Goal: Transaction & Acquisition: Purchase product/service

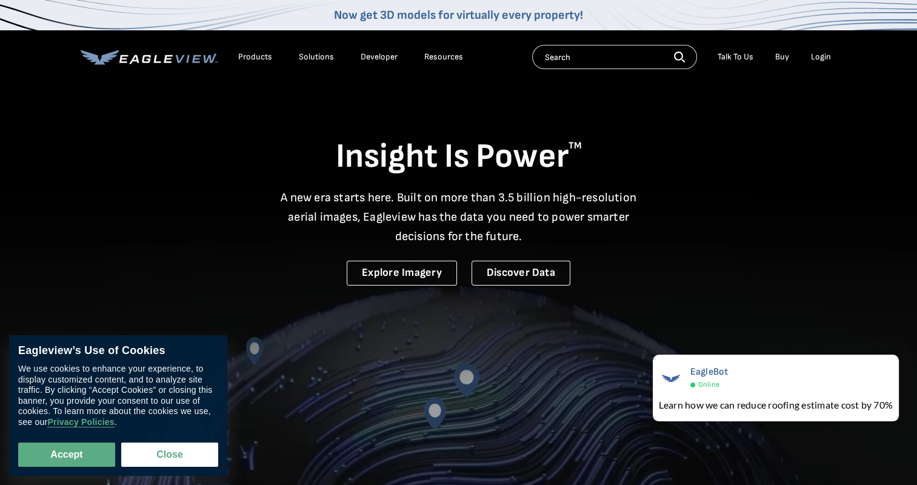
click at [821, 56] on div "Login" at bounding box center [821, 57] width 20 height 11
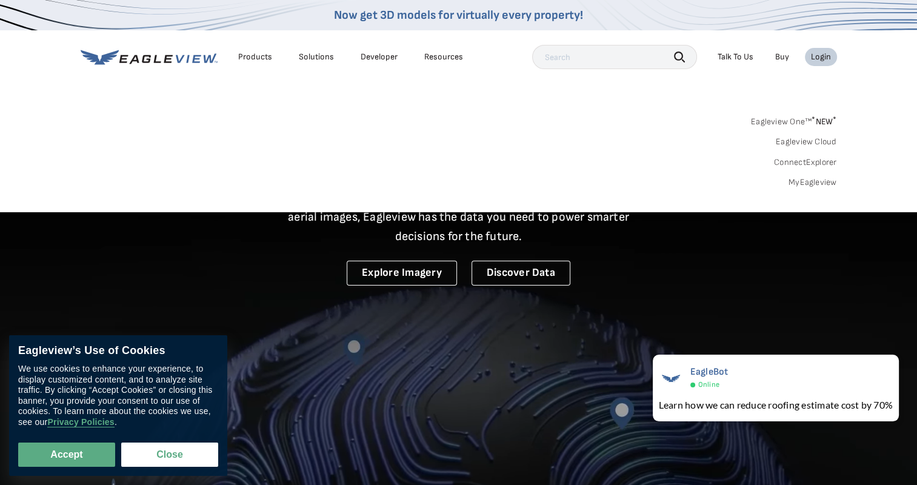
click at [808, 186] on link "MyEagleview" at bounding box center [813, 182] width 49 height 11
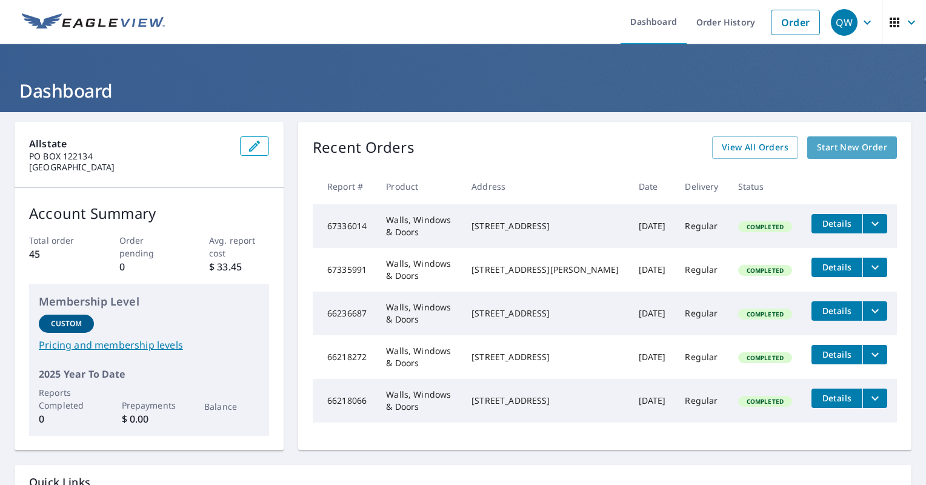
click at [817, 144] on span "Start New Order" at bounding box center [852, 147] width 70 height 15
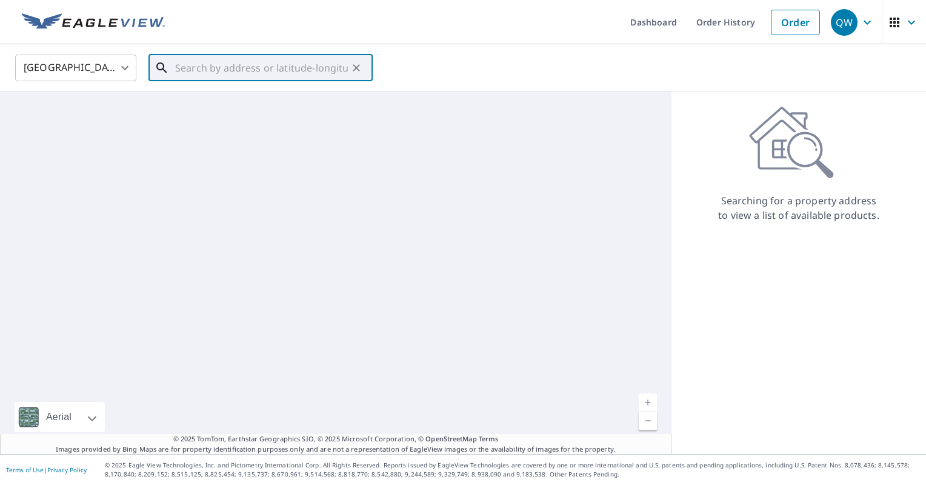
click at [342, 70] on input "text" at bounding box center [261, 68] width 173 height 34
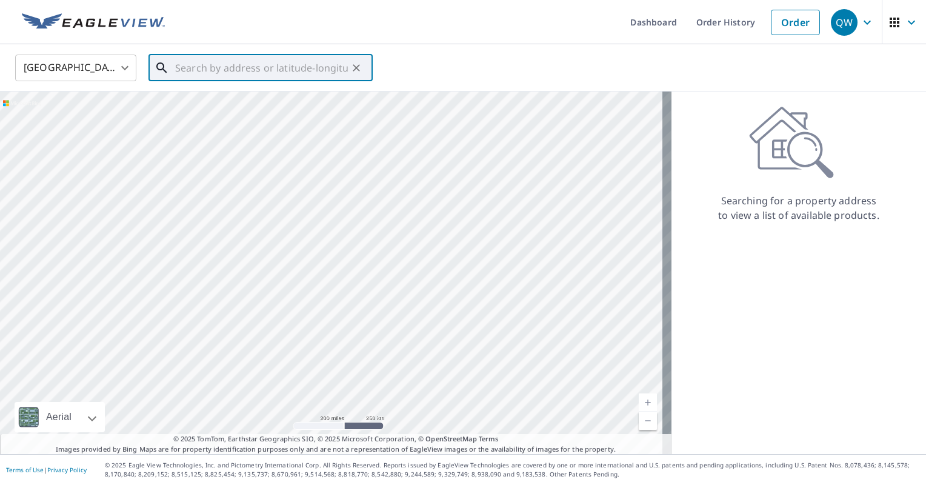
paste input "19708 [PERSON_NAME] CT"
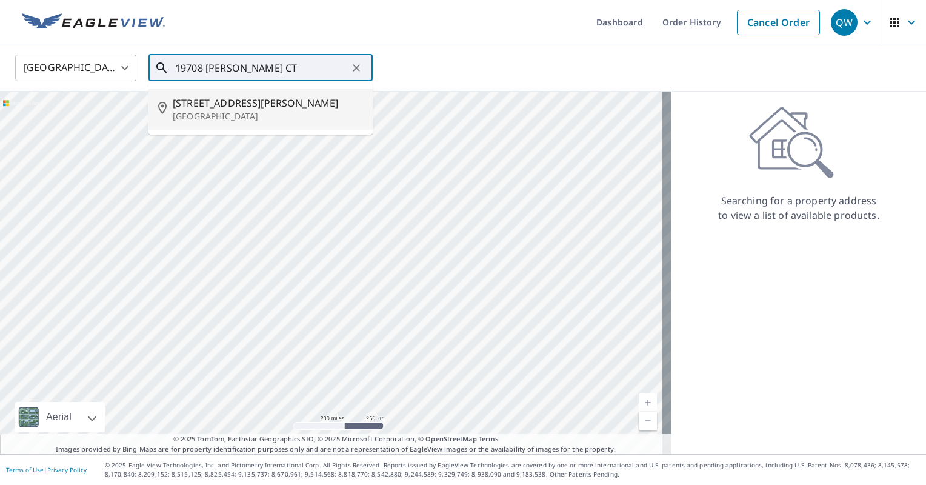
click at [275, 109] on span "[STREET_ADDRESS][PERSON_NAME]" at bounding box center [268, 103] width 190 height 15
type input "[STREET_ADDRESS][PERSON_NAME]"
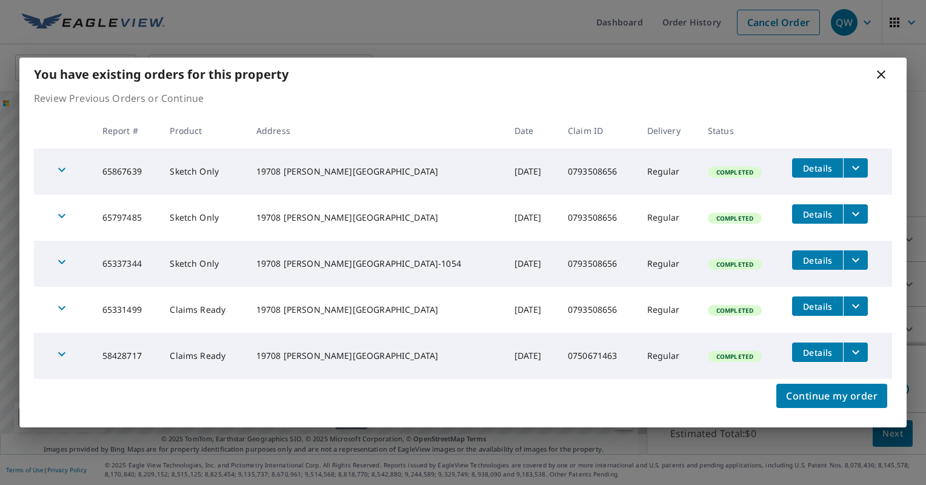
click at [772, 327] on td "Completed" at bounding box center [740, 310] width 85 height 46
click at [848, 391] on span "Continue my order" at bounding box center [832, 395] width 92 height 17
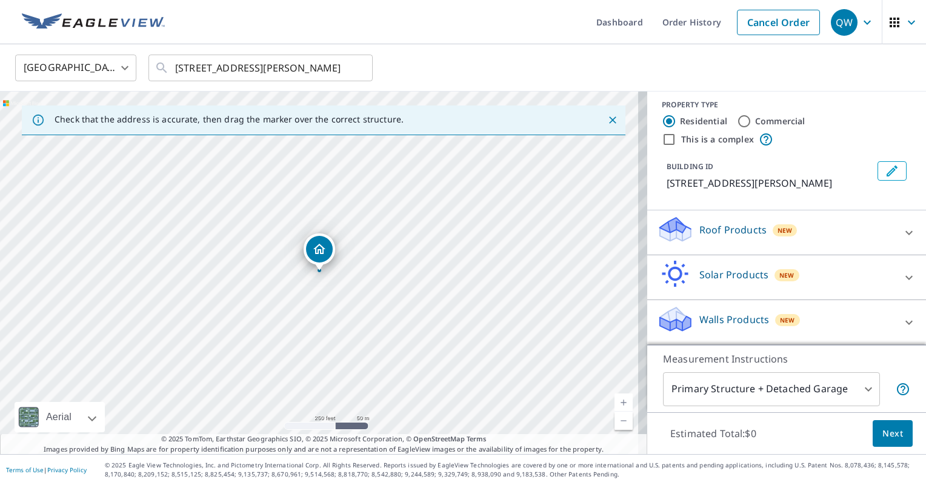
scroll to position [20, 0]
click at [895, 317] on div at bounding box center [909, 322] width 29 height 29
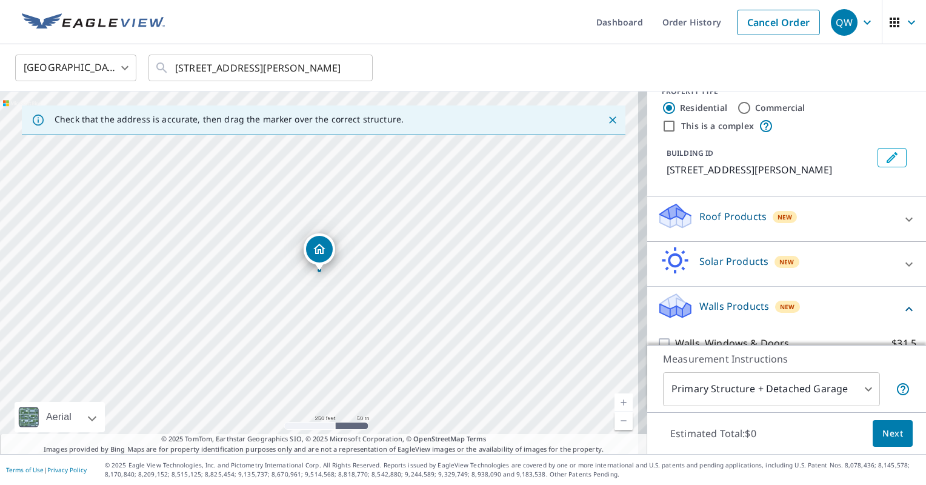
scroll to position [55, 0]
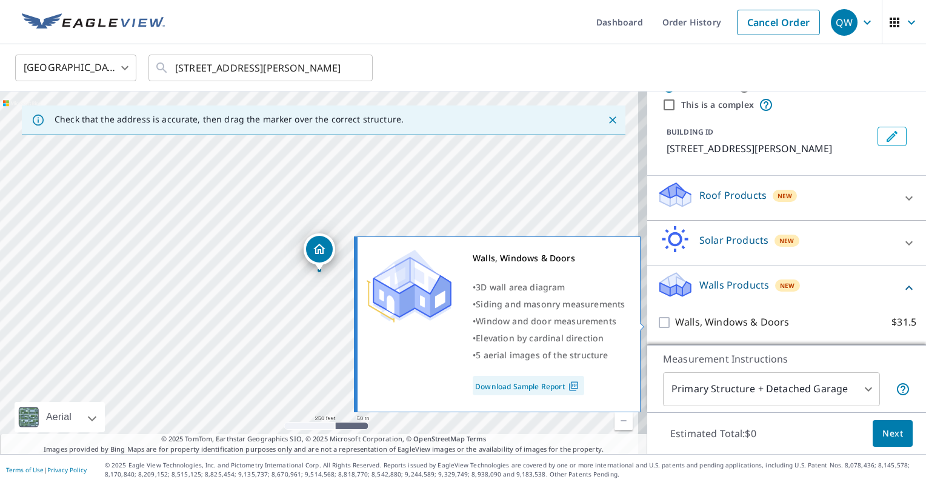
click at [658, 322] on input "Walls, Windows & Doors $31.5" at bounding box center [666, 322] width 18 height 15
checkbox input "true"
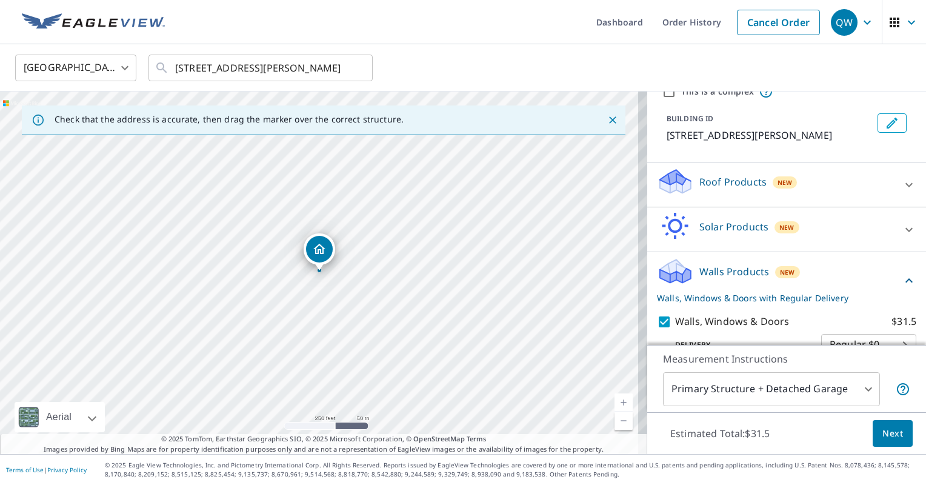
click at [890, 429] on span "Next" at bounding box center [893, 433] width 21 height 15
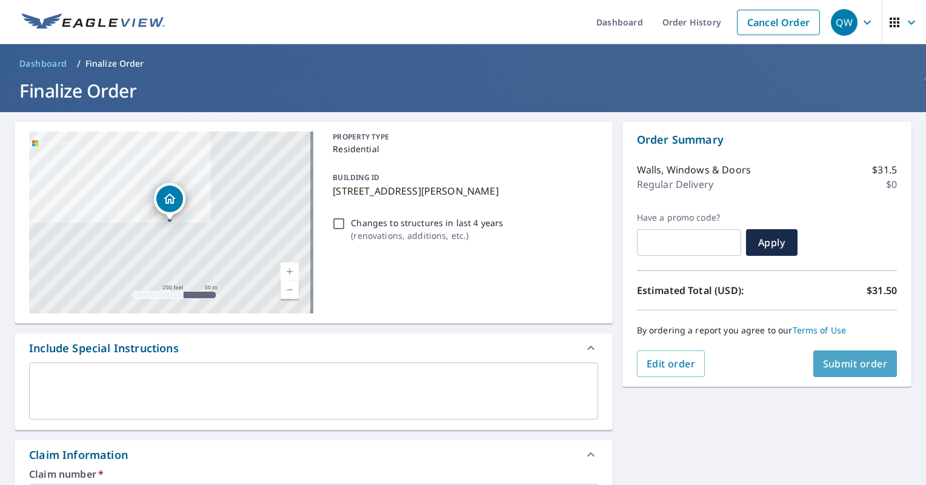
click at [846, 361] on span "Submit order" at bounding box center [855, 363] width 65 height 13
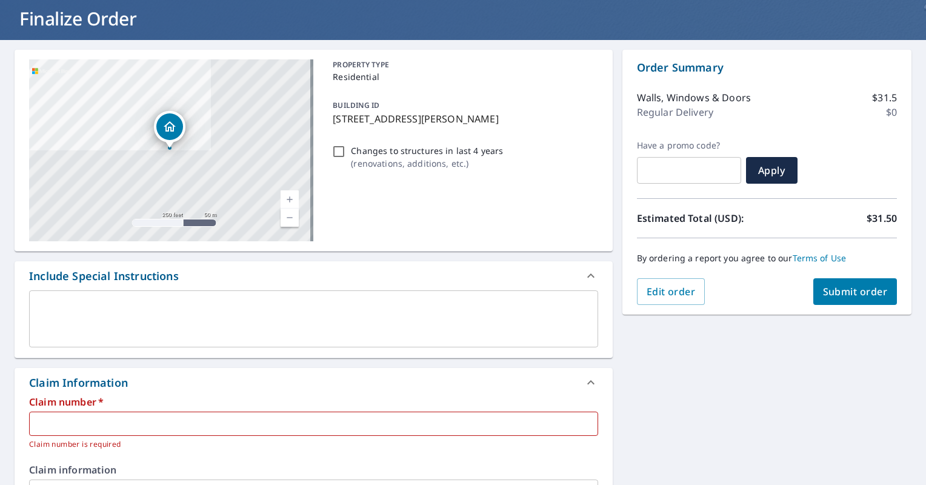
scroll to position [182, 0]
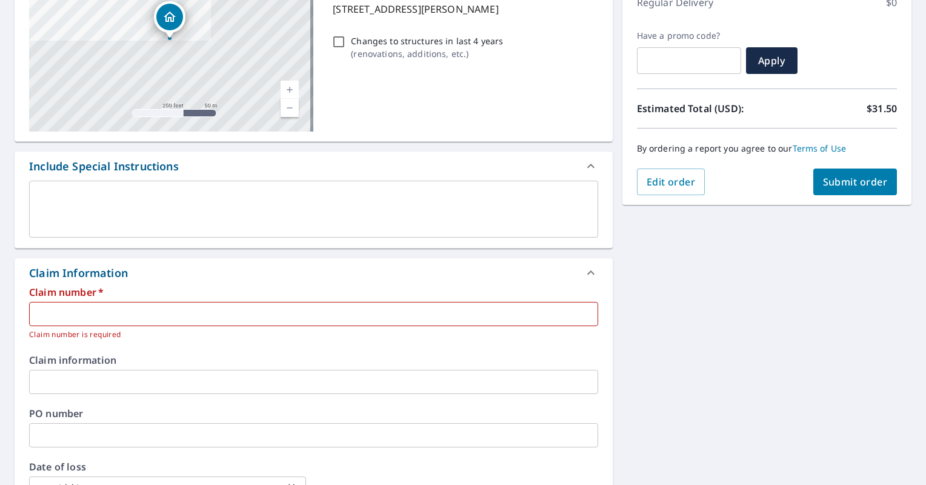
click at [138, 310] on input "text" at bounding box center [313, 314] width 569 height 24
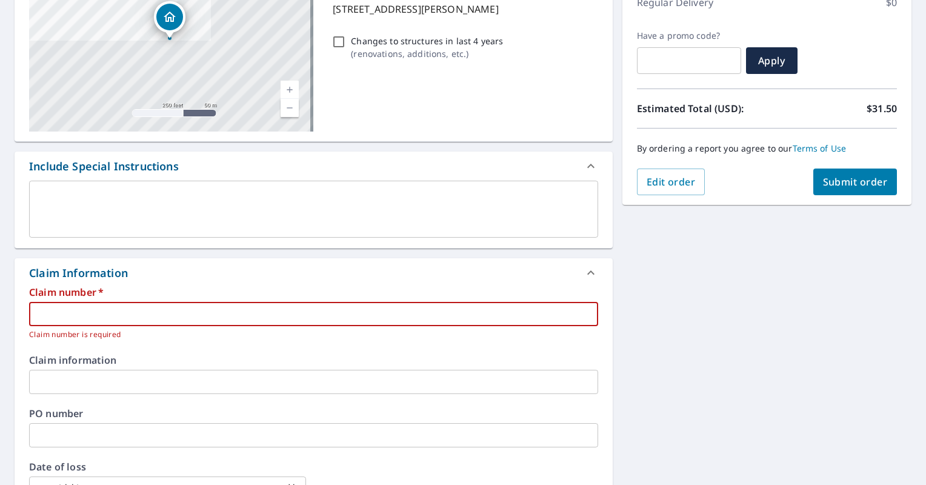
paste input "0793508656"
type input "0793508656"
click at [814, 184] on button "Submit order" at bounding box center [856, 182] width 84 height 27
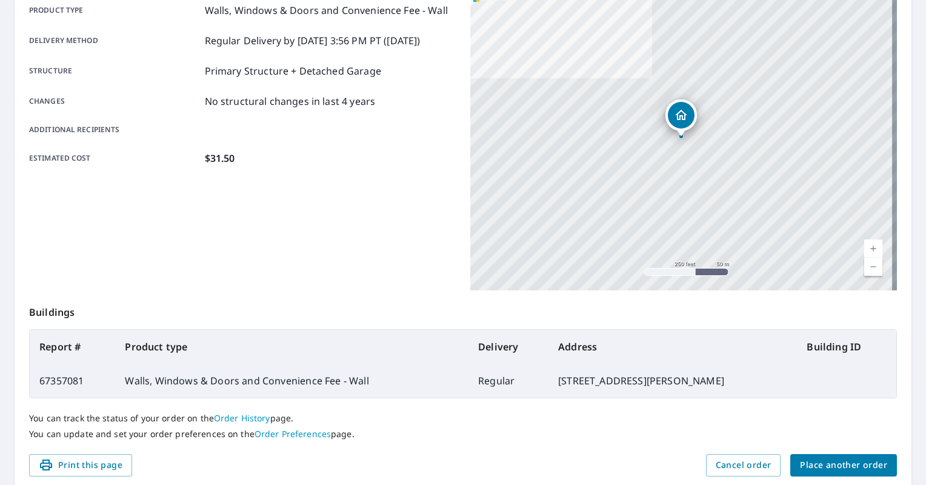
click at [894, 404] on div "Order details Product type Walls, Windows & Doors and Convenience Fee - Wall De…" at bounding box center [463, 215] width 897 height 551
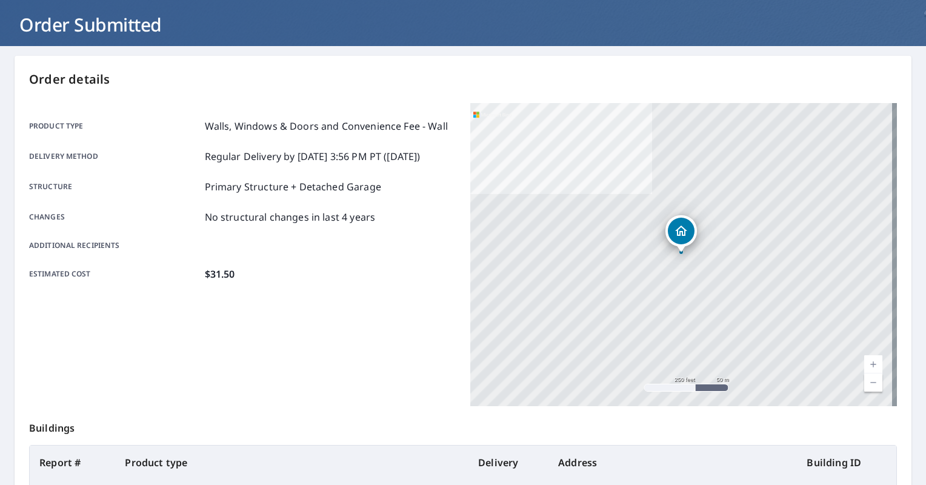
scroll to position [228, 0]
